Goal: Task Accomplishment & Management: Manage account settings

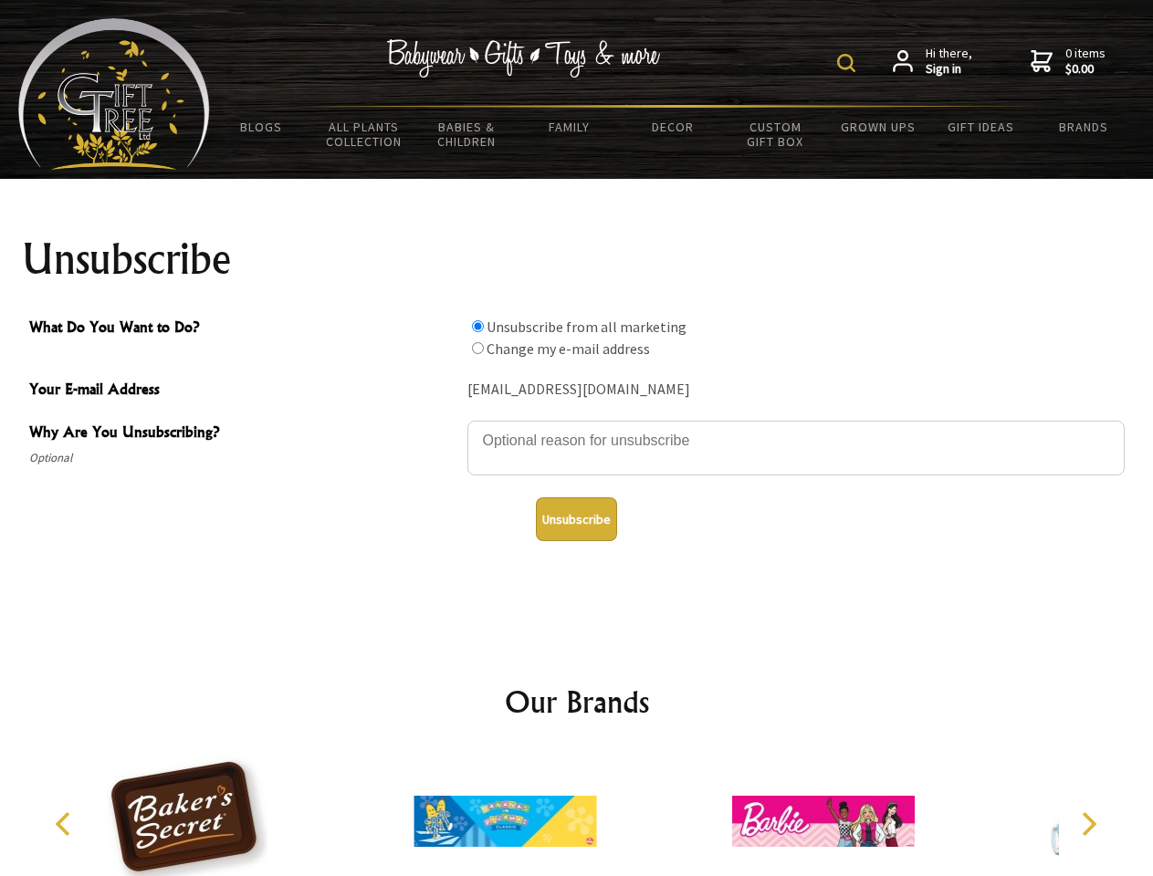
click at [849, 63] on img at bounding box center [846, 63] width 18 height 18
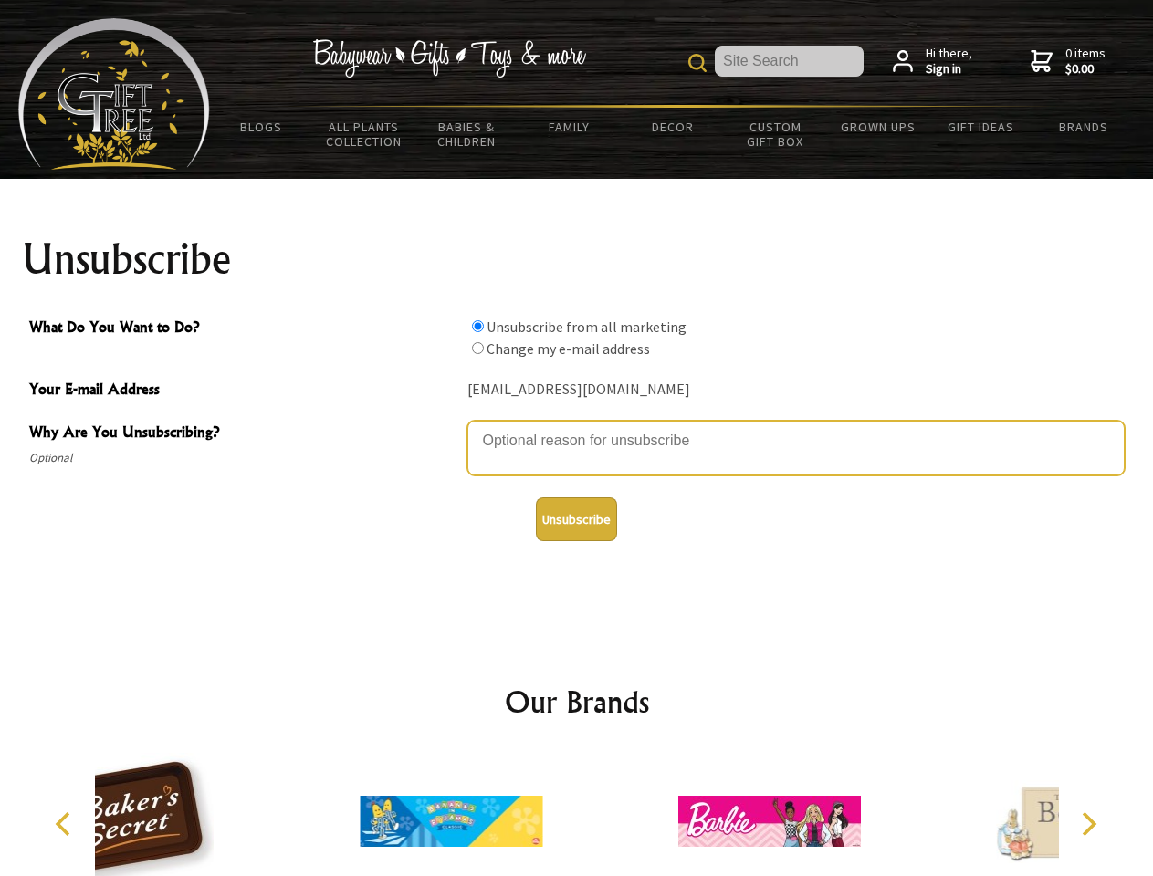
click at [577, 427] on textarea "Why Are You Unsubscribing?" at bounding box center [795, 448] width 657 height 55
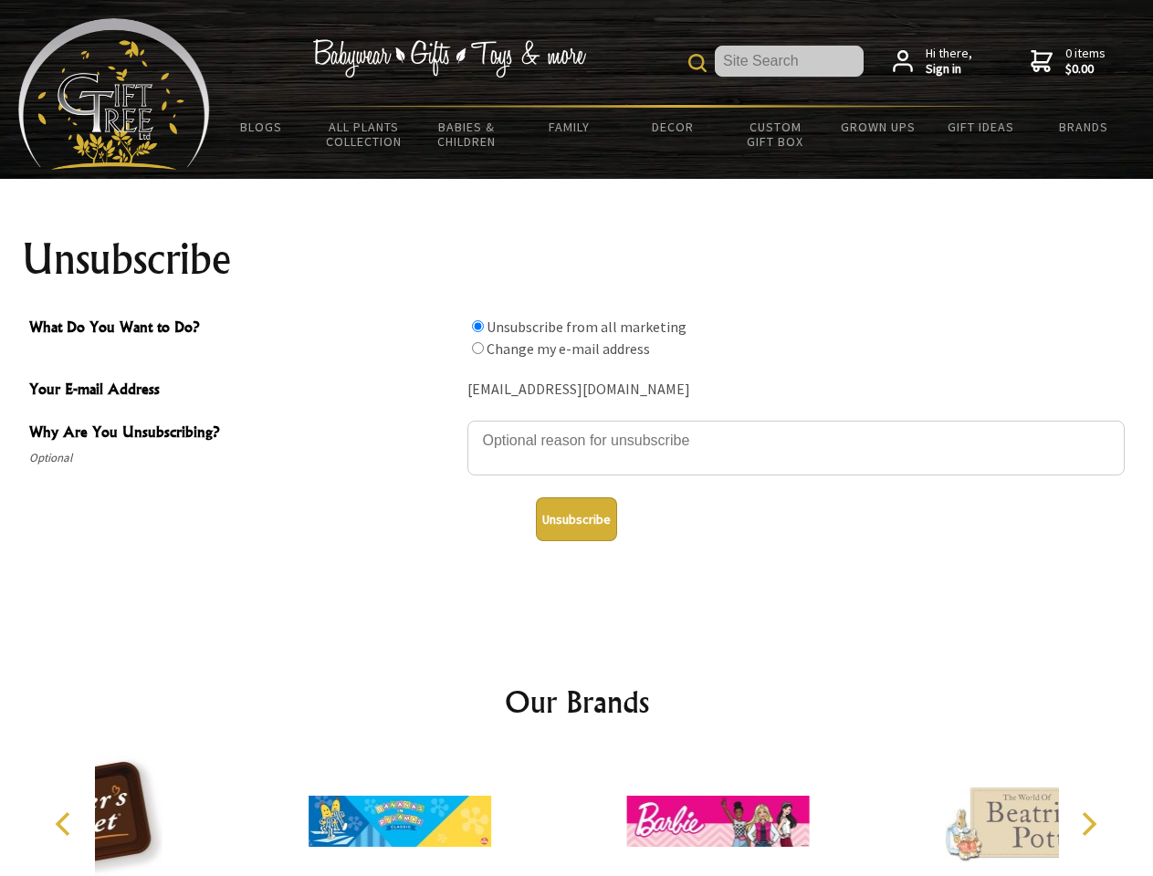
click at [478, 326] on input "What Do You Want to Do?" at bounding box center [478, 326] width 12 height 12
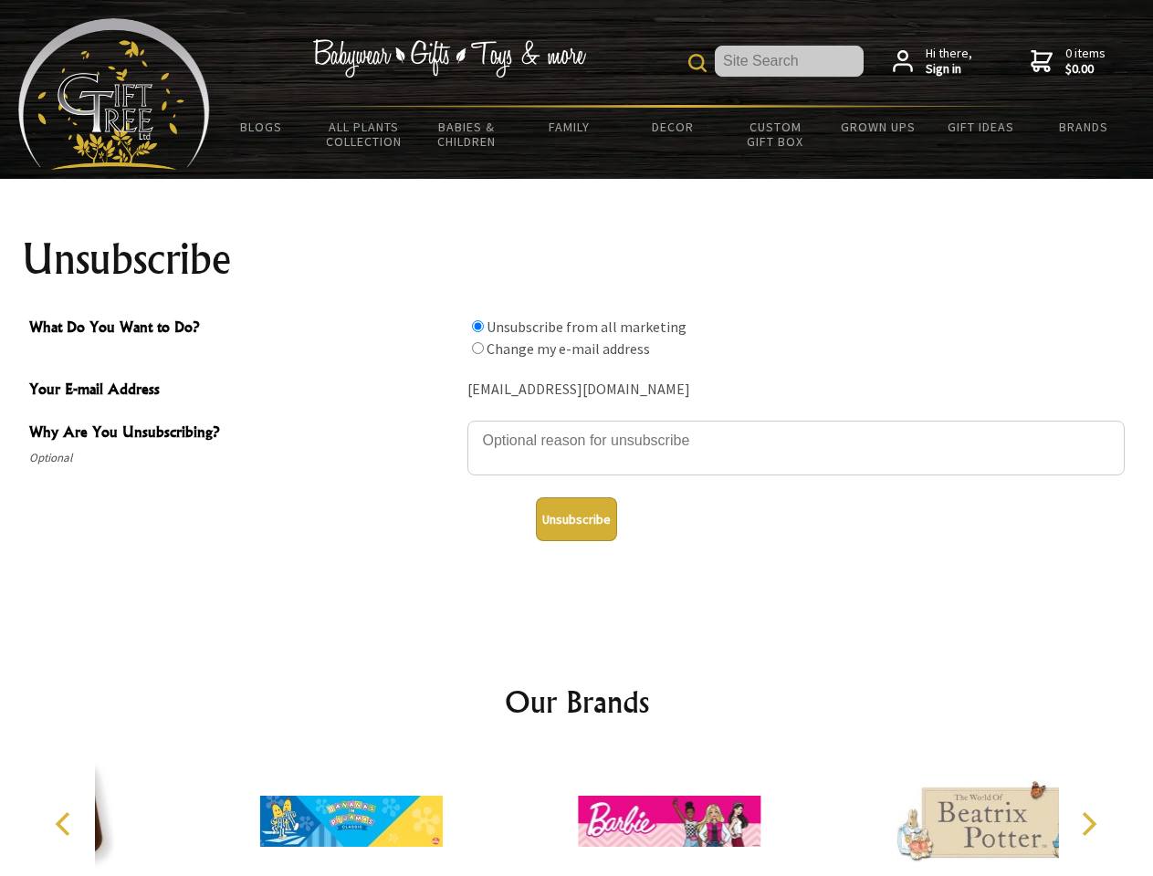
click at [478, 348] on input "What Do You Want to Do?" at bounding box center [478, 348] width 12 height 12
radio input "true"
click at [576, 520] on button "Unsubscribe" at bounding box center [576, 520] width 81 height 44
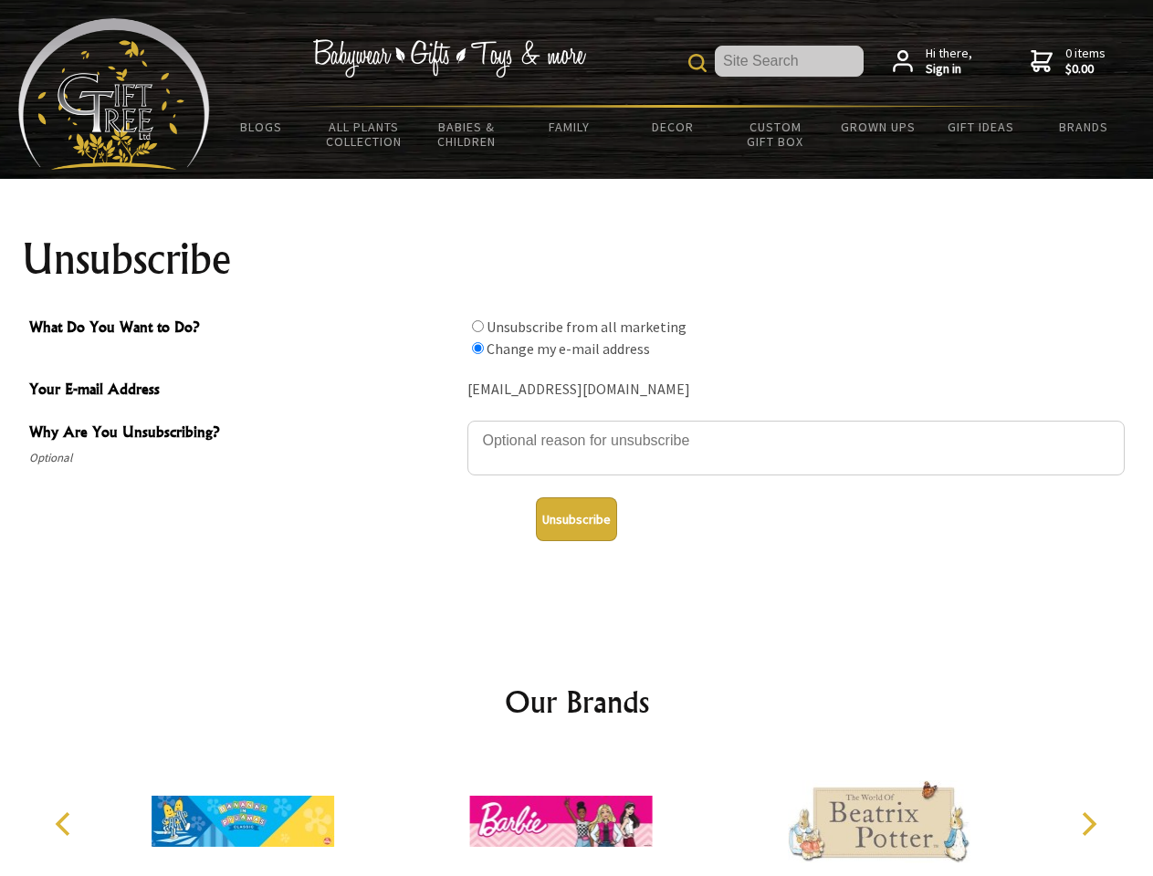
click at [66, 824] on icon "Previous" at bounding box center [65, 825] width 24 height 24
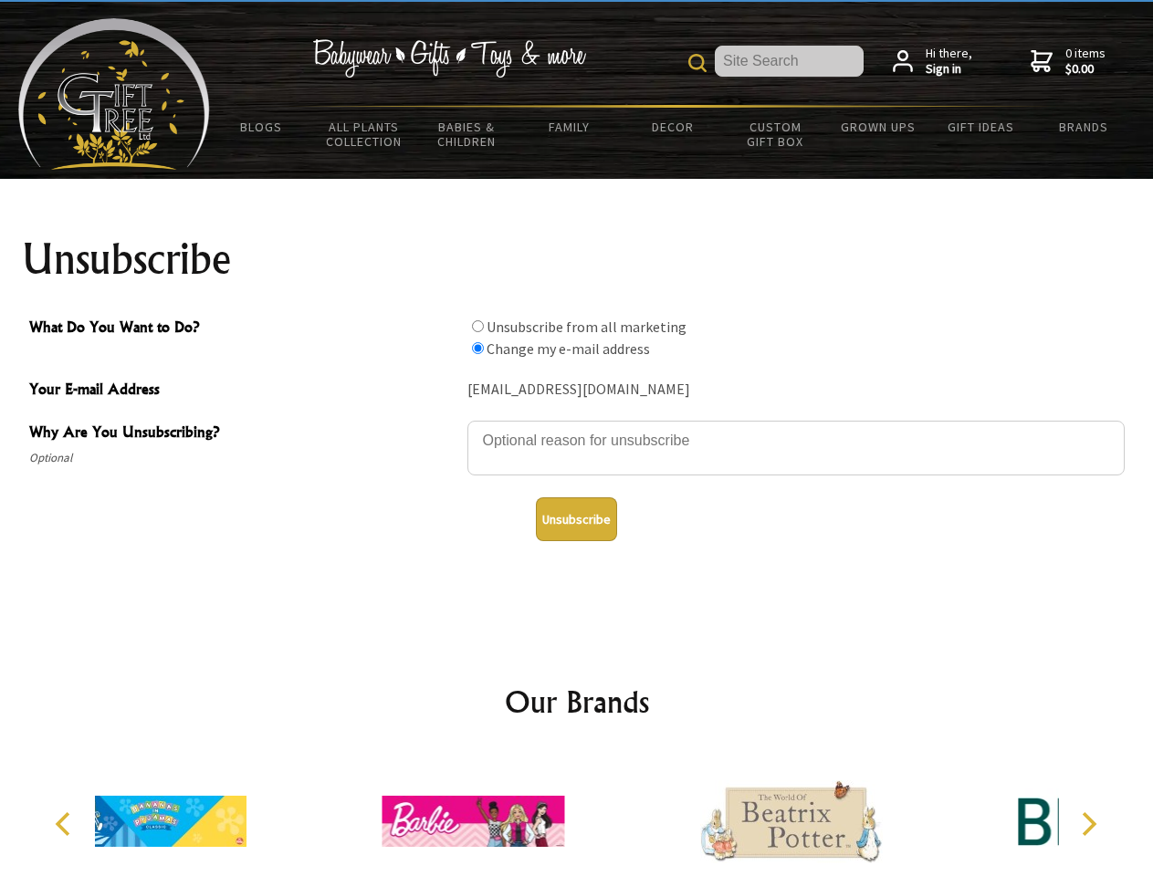
click at [1088, 824] on icon "Next" at bounding box center [1088, 825] width 24 height 24
